Goal: Task Accomplishment & Management: Manage account settings

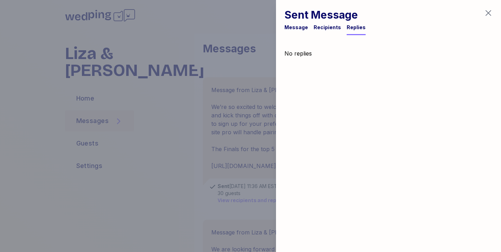
scroll to position [379, 0]
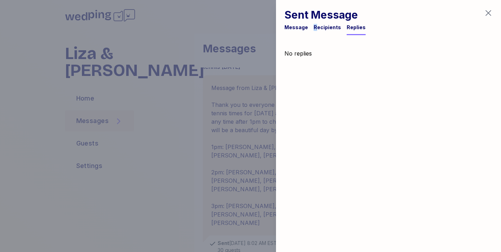
click at [314, 24] on div "Recipients" at bounding box center [327, 27] width 27 height 7
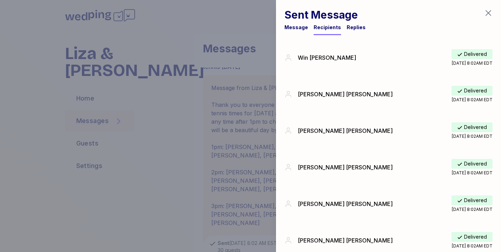
click at [226, 52] on div at bounding box center [250, 126] width 501 height 252
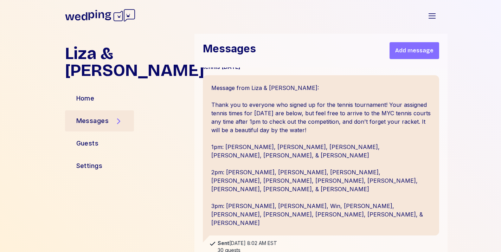
click at [97, 116] on div "Messages" at bounding box center [92, 121] width 33 height 10
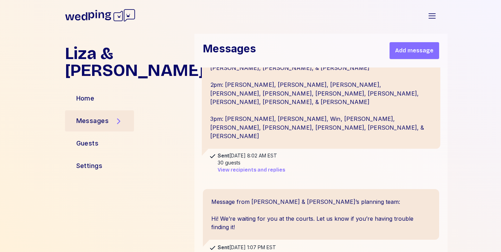
scroll to position [471, 0]
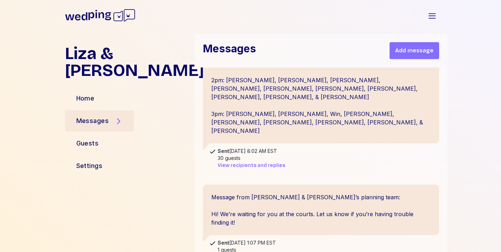
click at [260, 162] on span "View recipients and replies" at bounding box center [252, 165] width 68 height 7
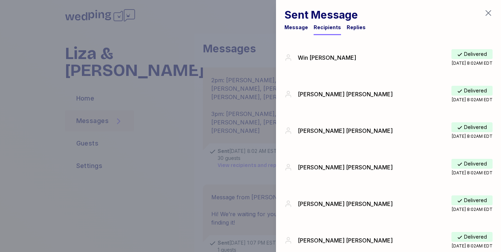
click at [355, 29] on div "Replies" at bounding box center [356, 27] width 19 height 7
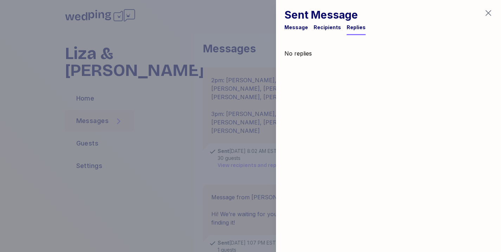
click at [495, 7] on div "Sent Message Message Recipients Replies" at bounding box center [388, 17] width 225 height 35
click at [484, 12] on div "Sent Message Message Recipients Replies" at bounding box center [388, 17] width 225 height 35
click at [494, 17] on div "Sent Message Message Recipients Replies" at bounding box center [388, 17] width 225 height 35
click at [489, 17] on icon "button" at bounding box center [488, 13] width 8 height 8
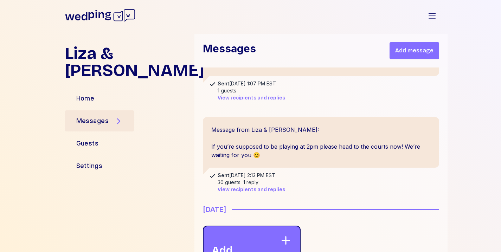
scroll to position [638, 0]
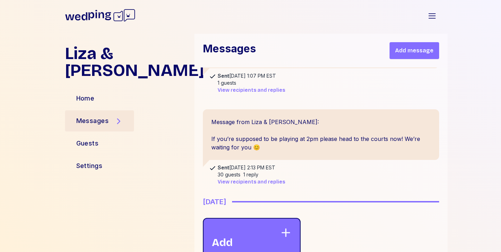
click at [243, 179] on span "View recipients and replies" at bounding box center [252, 182] width 68 height 7
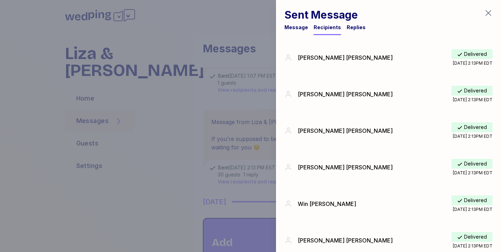
click at [356, 24] on div "Replies" at bounding box center [356, 27] width 19 height 7
